Goal: Task Accomplishment & Management: Use online tool/utility

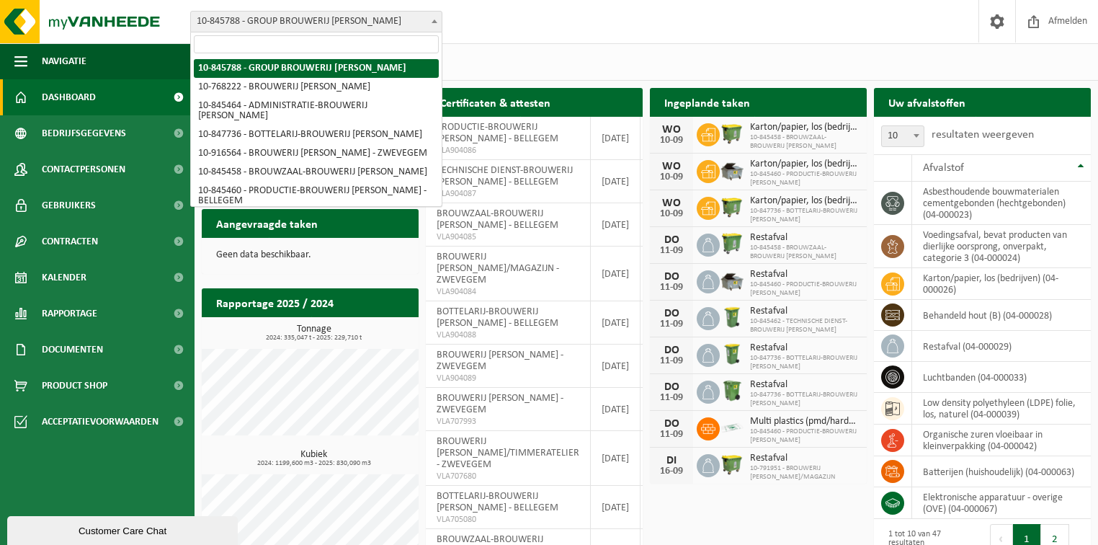
click at [326, 20] on span "10-845788 - GROUP BROUWERIJ [PERSON_NAME]" at bounding box center [316, 22] width 251 height 20
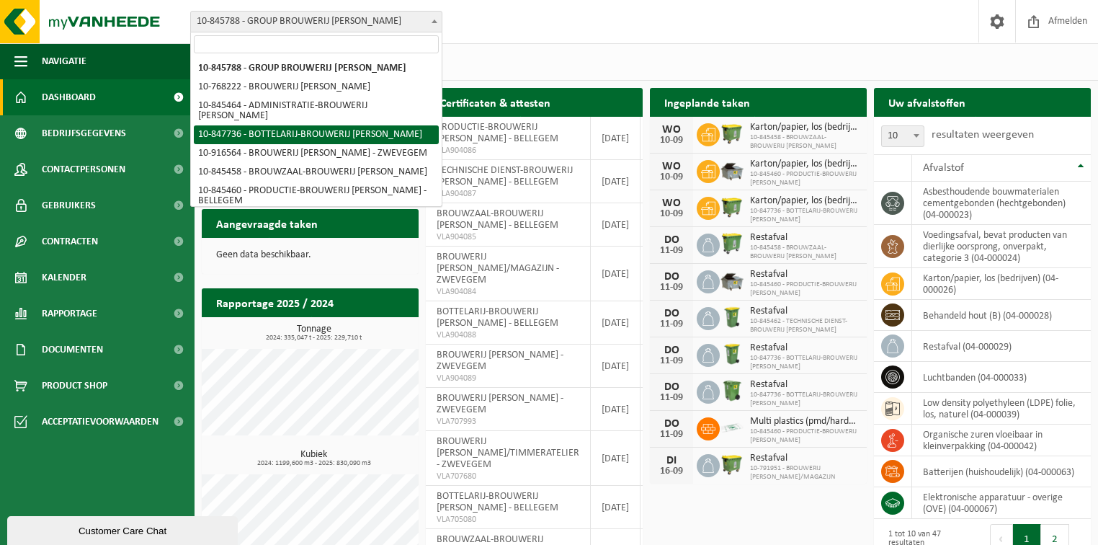
click at [439, 152] on span "10-845788 - GROUP BROUWERIJ OMER VANDER GHINSTE 10-768222 - BROUWERIJ OMER VAND…" at bounding box center [316, 131] width 251 height 150
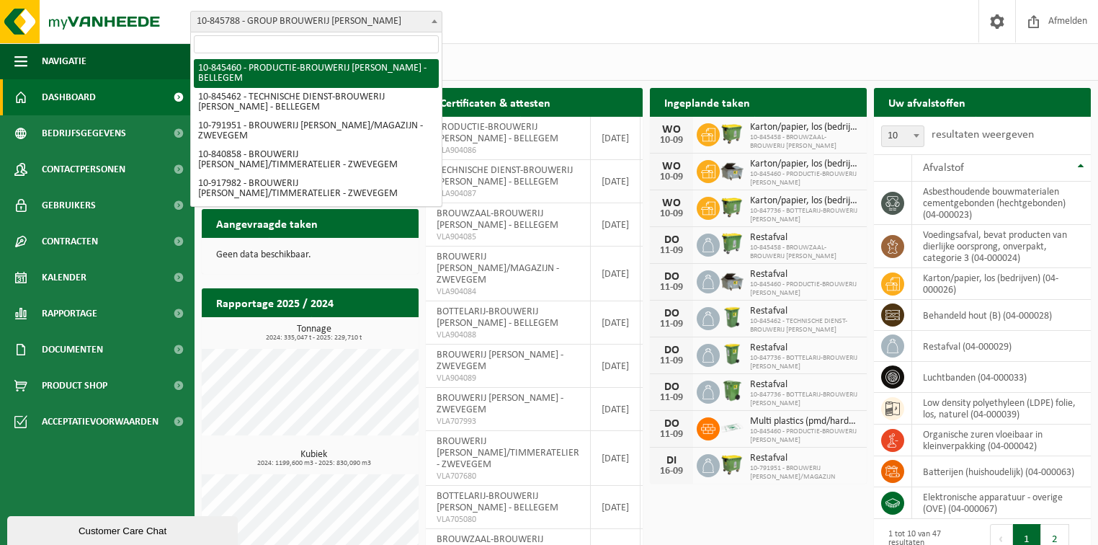
select select "93533"
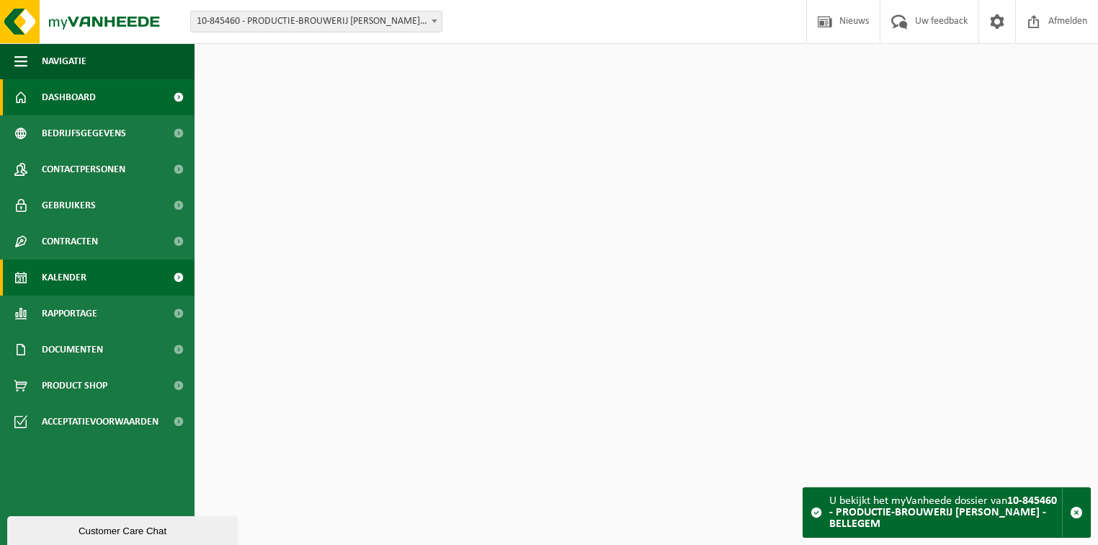
click at [69, 280] on span "Kalender" at bounding box center [64, 277] width 45 height 36
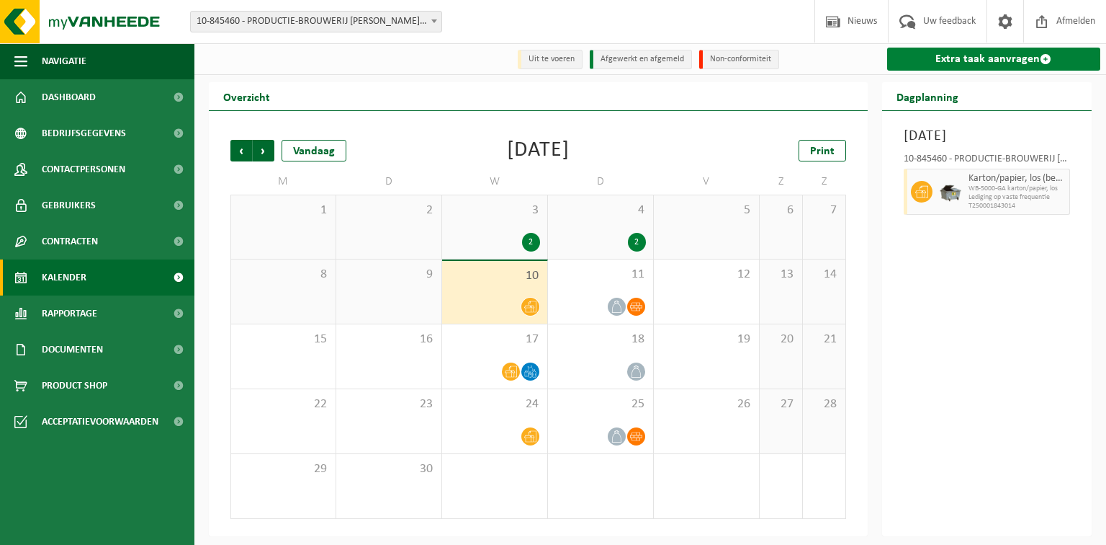
click at [990, 58] on link "Extra taak aanvragen" at bounding box center [994, 59] width 214 height 23
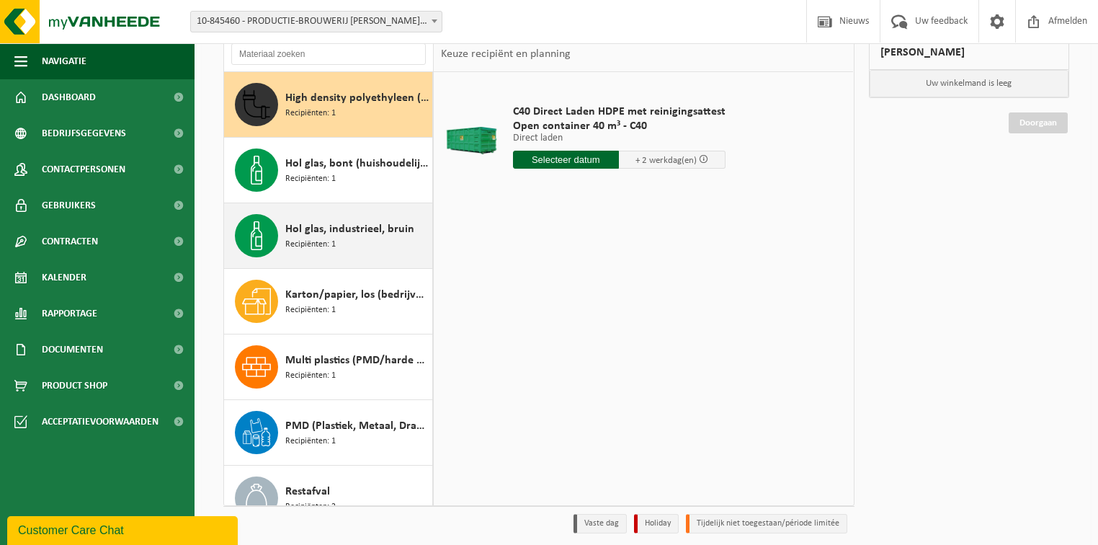
scroll to position [43, 0]
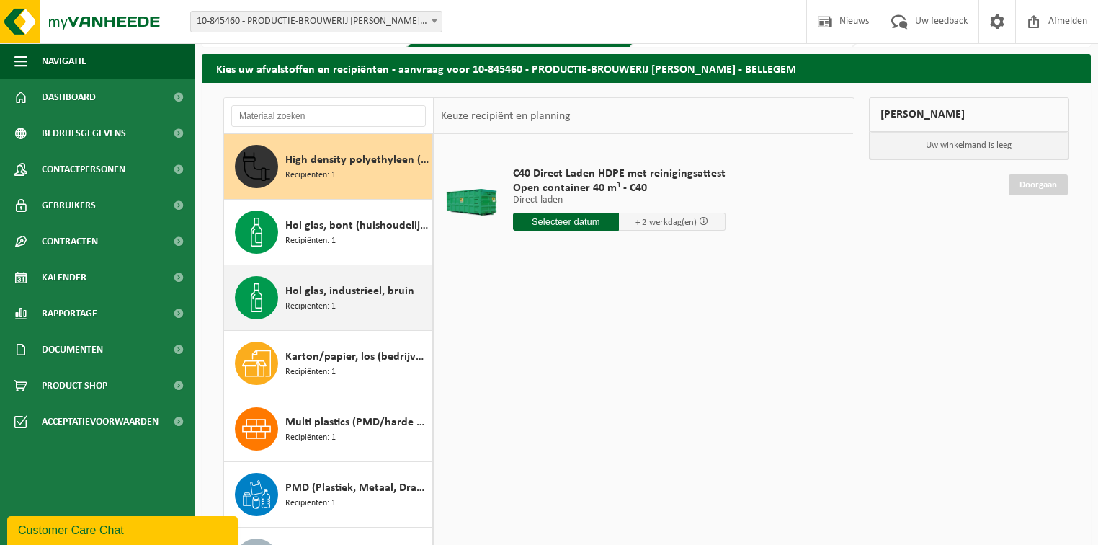
click at [318, 292] on span "Hol glas, industrieel, bruin" at bounding box center [349, 290] width 129 height 17
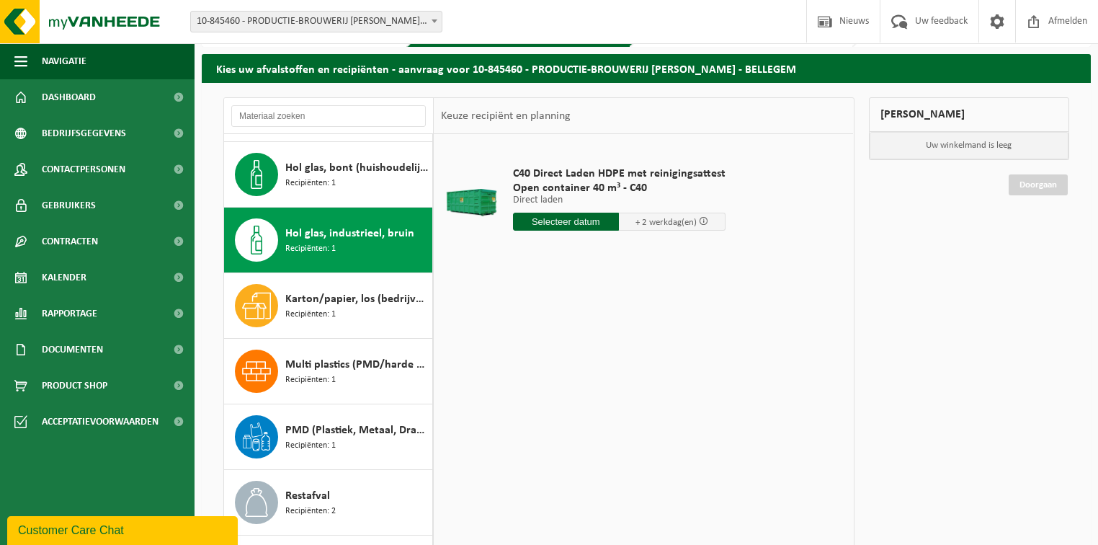
scroll to position [89, 0]
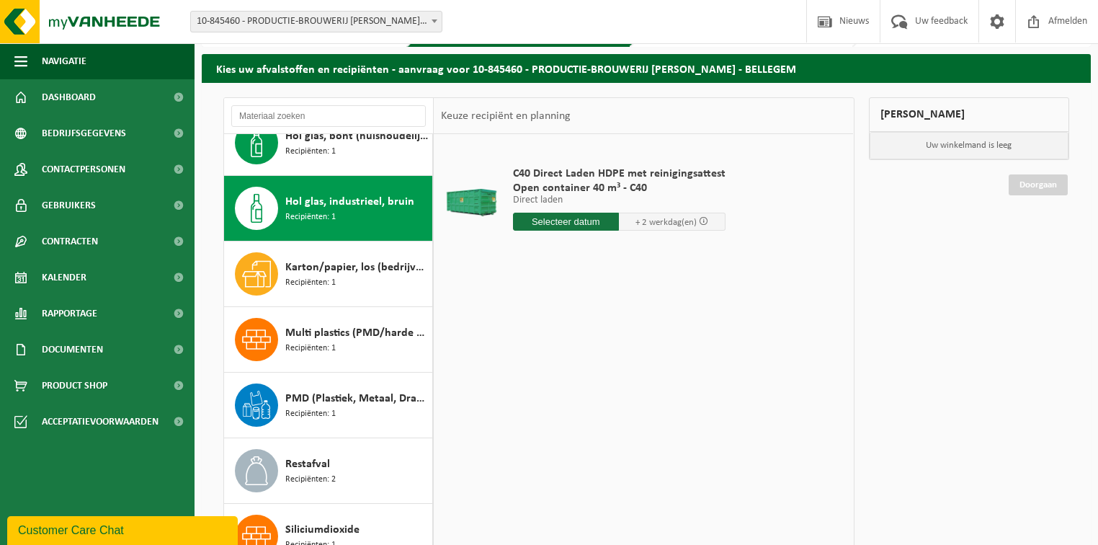
click at [565, 222] on input "text" at bounding box center [566, 222] width 107 height 18
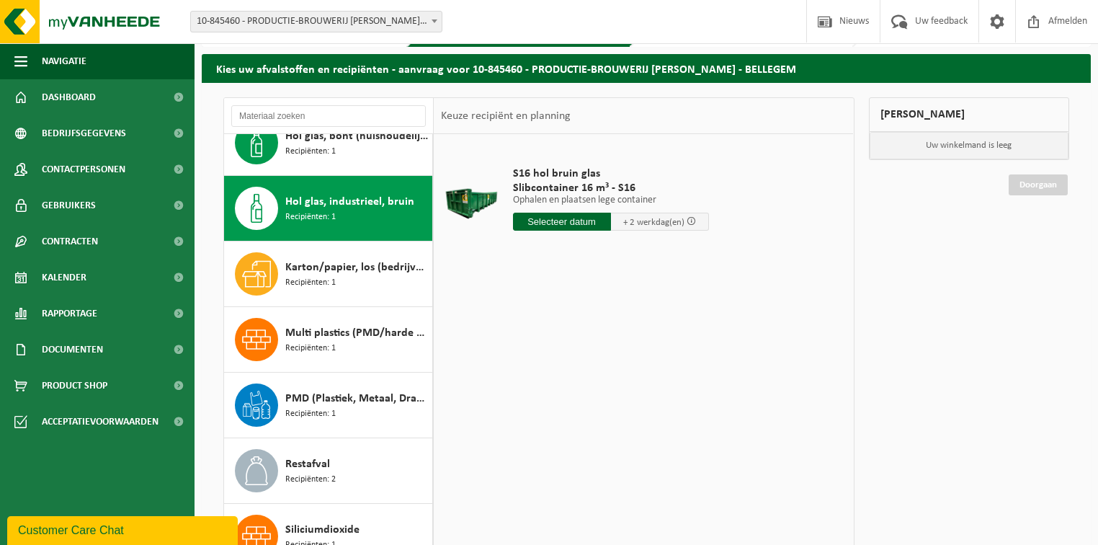
click at [565, 222] on input "text" at bounding box center [562, 222] width 98 height 18
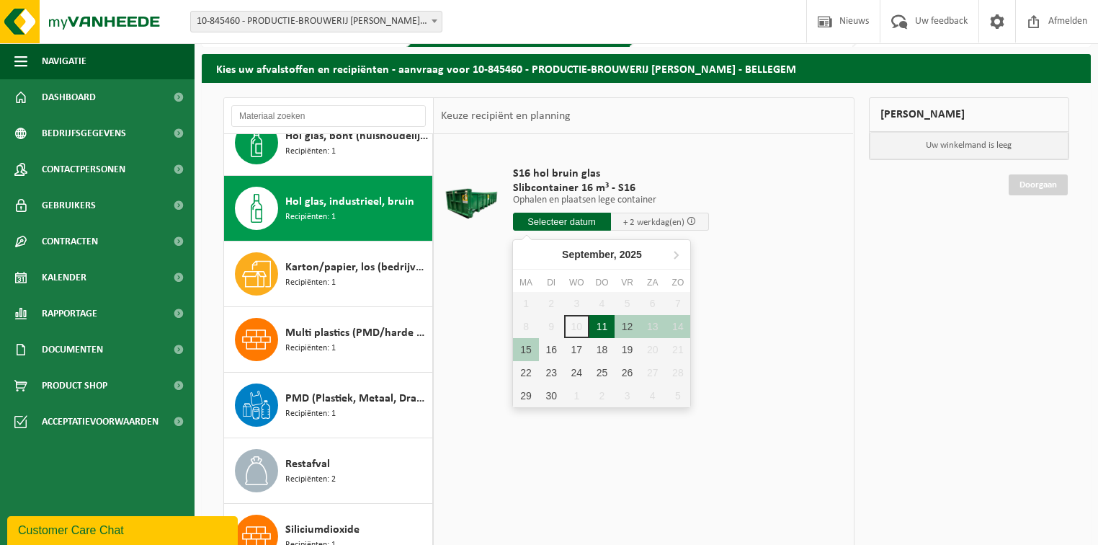
click at [596, 323] on div "11" at bounding box center [601, 326] width 25 height 23
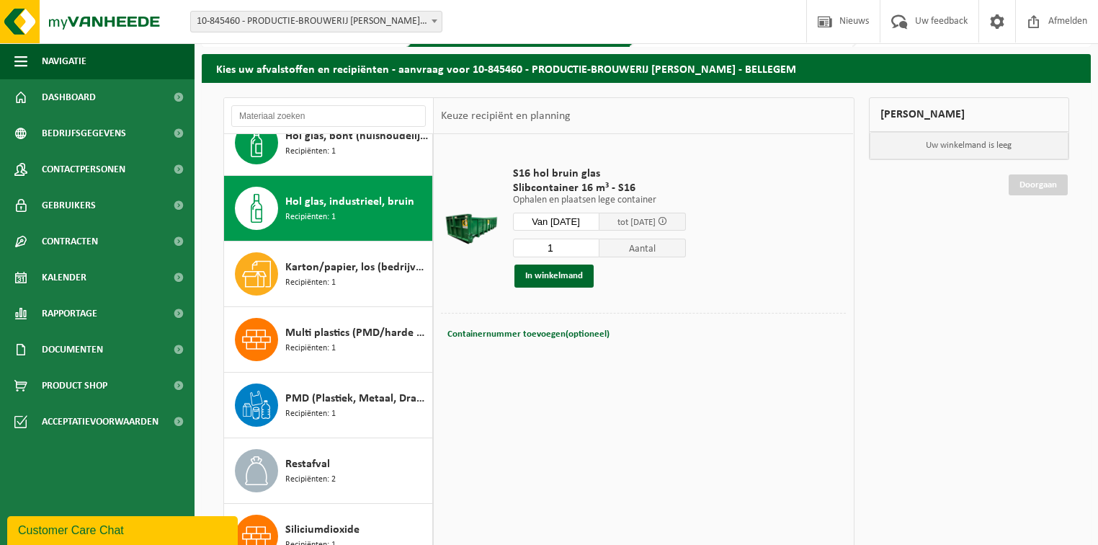
click at [576, 250] on input "1" at bounding box center [556, 247] width 86 height 19
click at [575, 218] on input "Van 2025-09-11" at bounding box center [556, 222] width 86 height 18
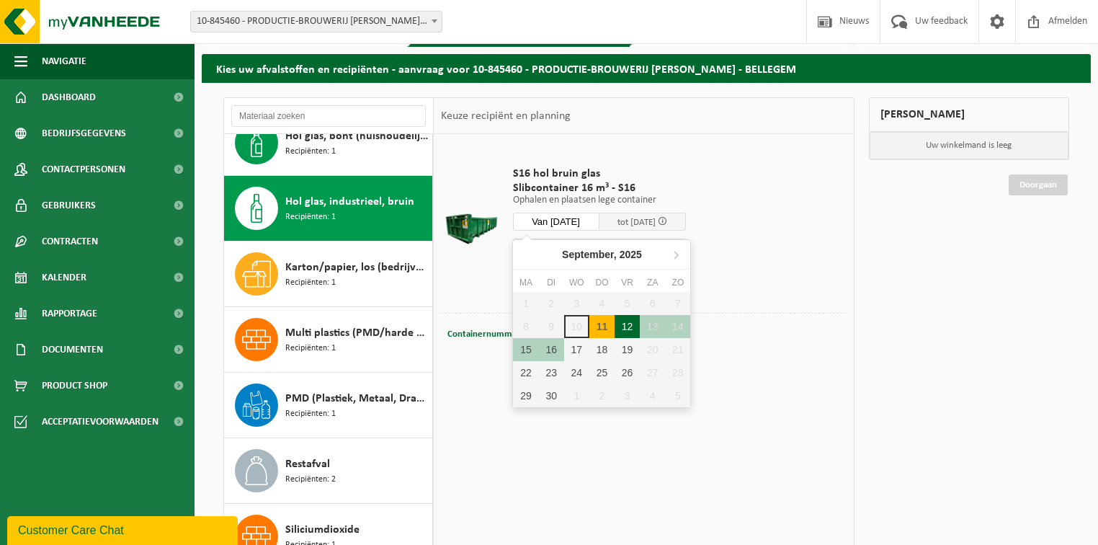
click at [622, 323] on div "12" at bounding box center [626, 326] width 25 height 23
type input "Van 2025-09-12"
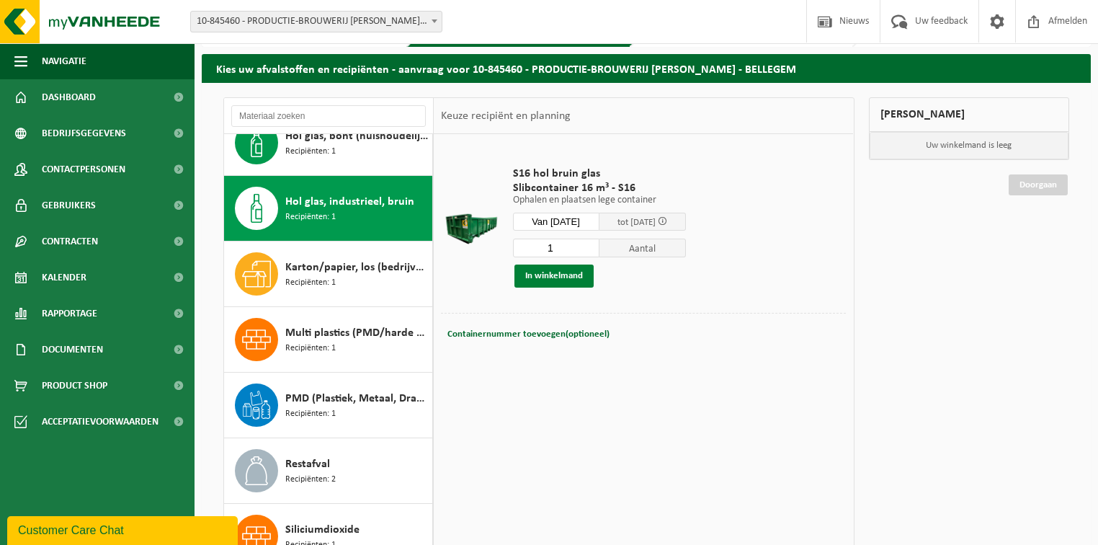
click at [558, 272] on button "In winkelmand" at bounding box center [553, 275] width 79 height 23
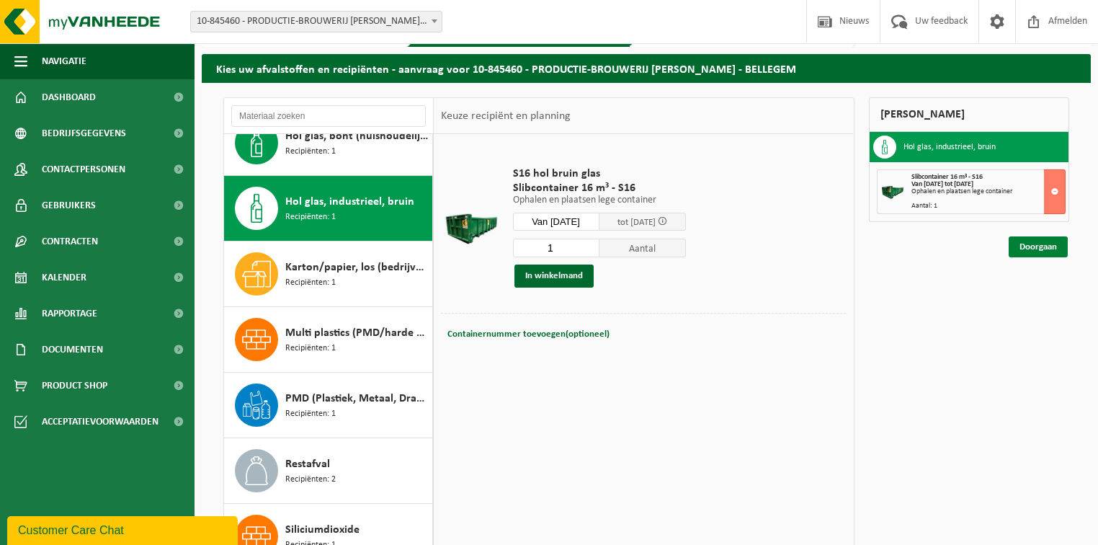
click at [1034, 245] on link "Doorgaan" at bounding box center [1038, 246] width 59 height 21
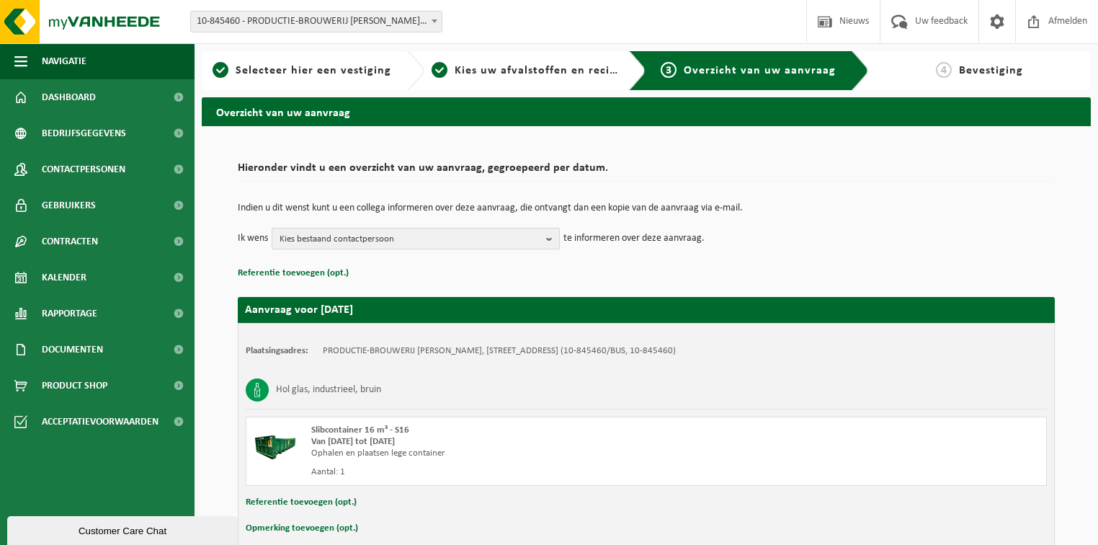
click at [400, 239] on span "Kies bestaand contactpersoon" at bounding box center [410, 239] width 261 height 22
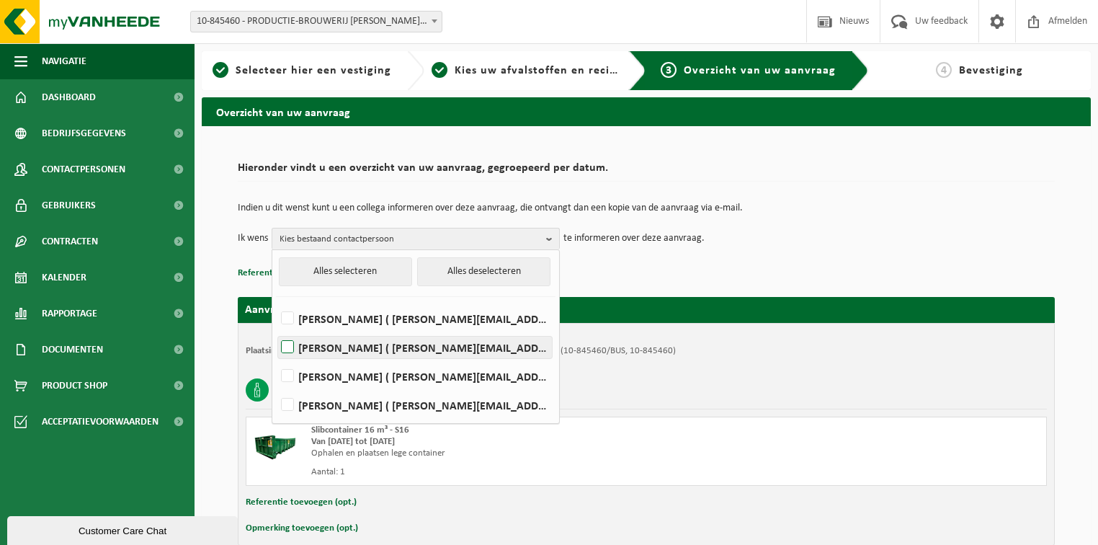
click at [377, 343] on label "[PERSON_NAME] ( [PERSON_NAME][EMAIL_ADDRESS][DOMAIN_NAME] )" at bounding box center [415, 347] width 274 height 22
click at [276, 329] on input "[PERSON_NAME] ( [PERSON_NAME][EMAIL_ADDRESS][DOMAIN_NAME] )" at bounding box center [275, 328] width 1 height 1
checkbox input "true"
click at [862, 238] on td "Ik wens Mathieu Moenens Alles selecteren Alles deselecteren BART LEMA ( bart@om…" at bounding box center [646, 239] width 817 height 22
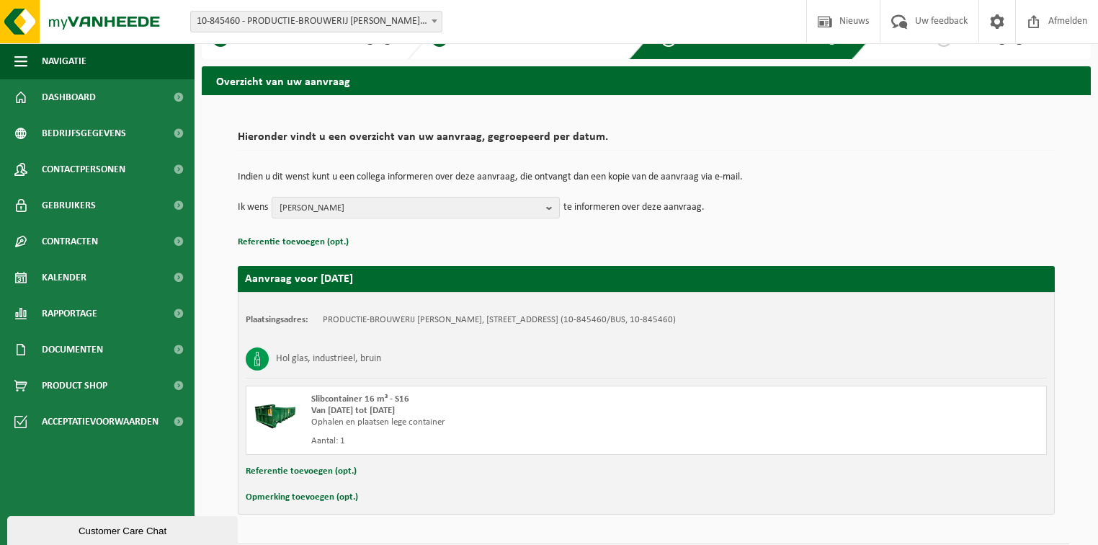
scroll to position [72, 0]
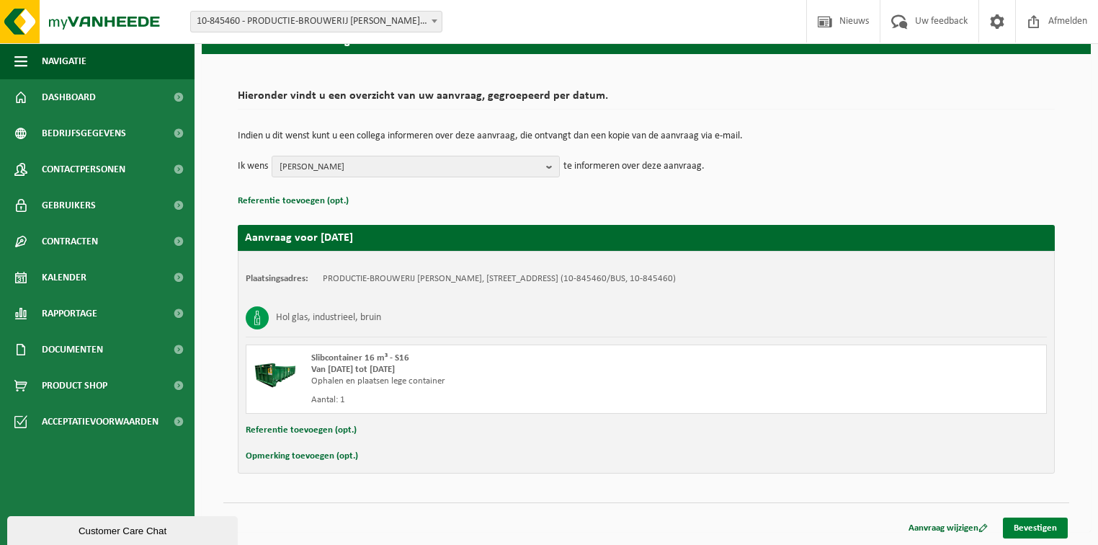
click at [1047, 523] on link "Bevestigen" at bounding box center [1035, 527] width 65 height 21
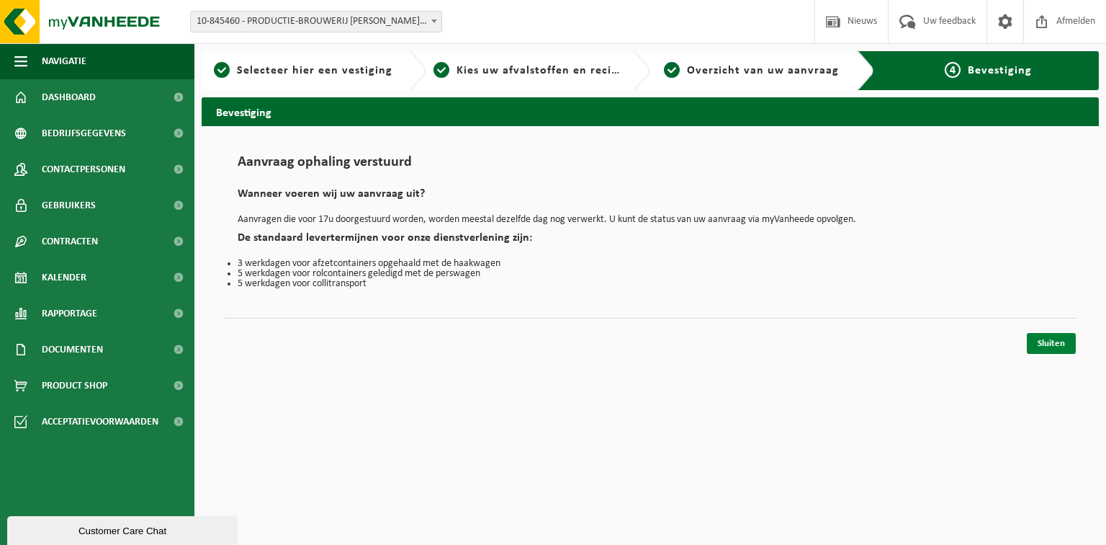
click at [1051, 340] on link "Sluiten" at bounding box center [1051, 343] width 49 height 21
